Goal: Information Seeking & Learning: Learn about a topic

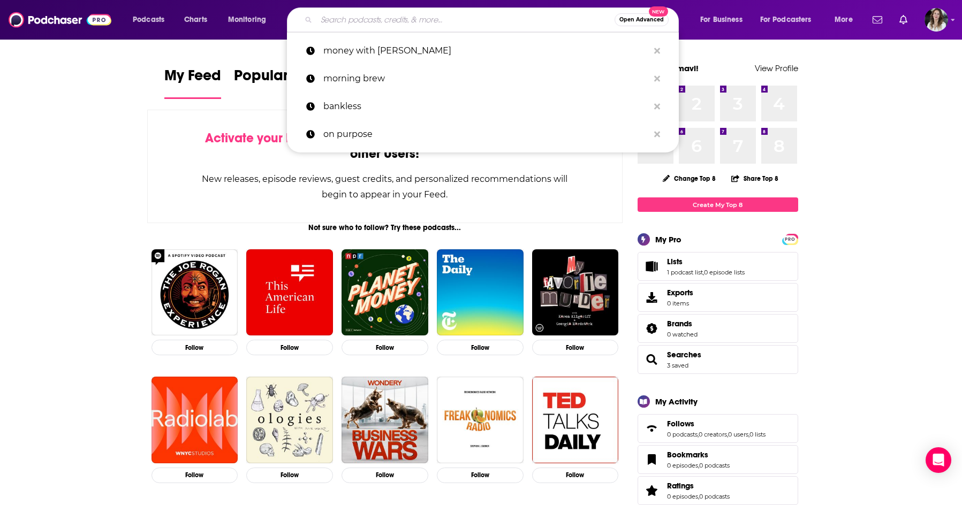
click at [344, 19] on input "Search podcasts, credits, & more..." at bounding box center [465, 19] width 298 height 17
paste input "The [PERSON_NAME] Show"
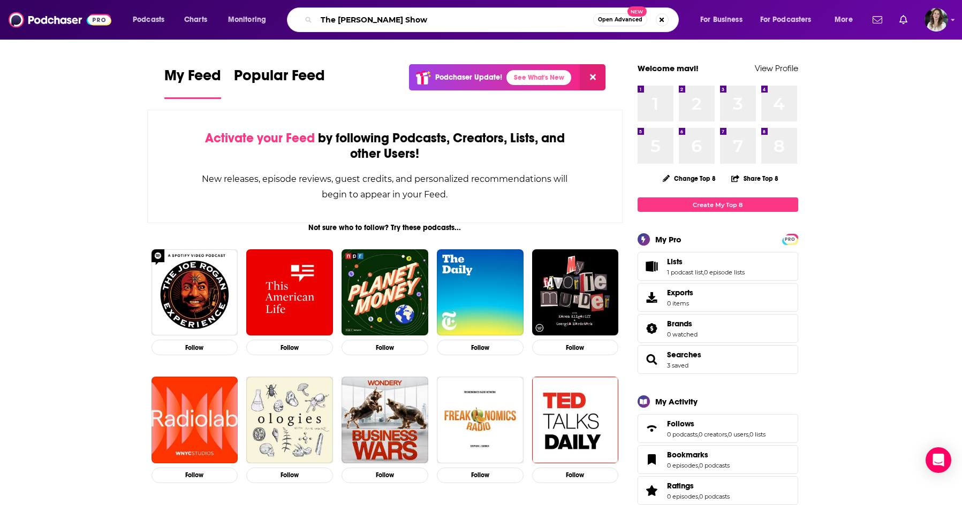
type input "The [PERSON_NAME] Show"
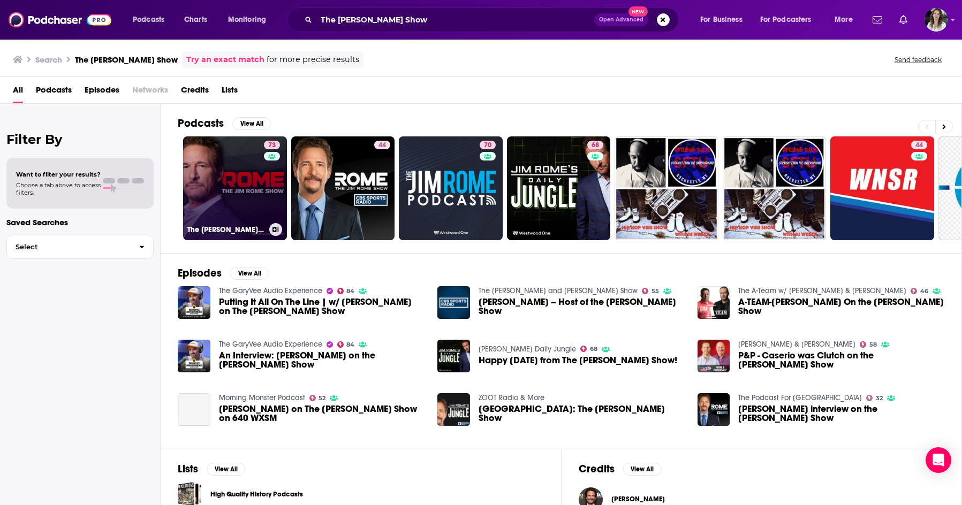
click at [237, 195] on link "73 The [PERSON_NAME] Show" at bounding box center [235, 188] width 104 height 104
